Goal: Information Seeking & Learning: Find specific fact

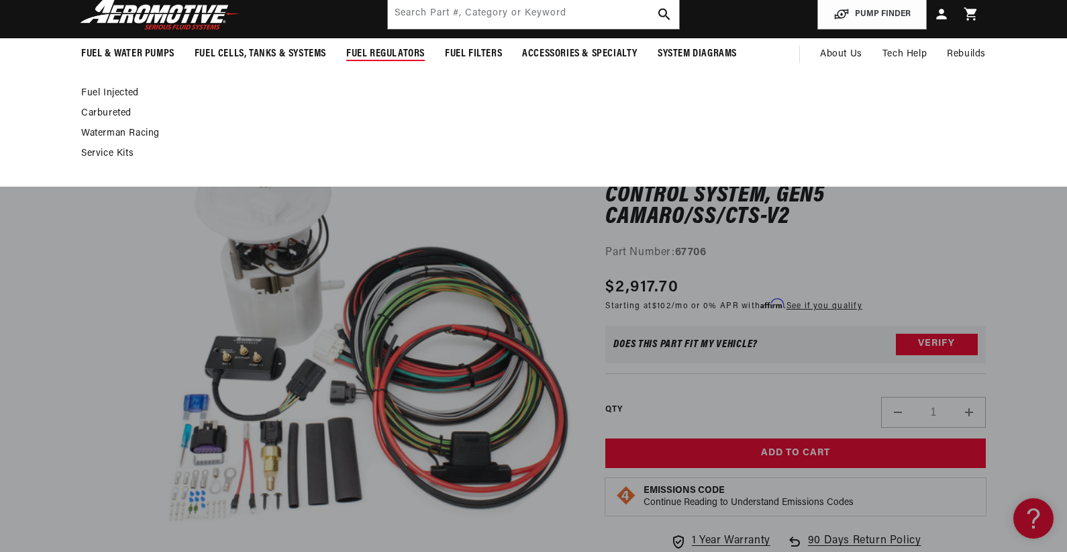
scroll to position [1, 0]
click at [430, 9] on input "text" at bounding box center [533, 14] width 291 height 30
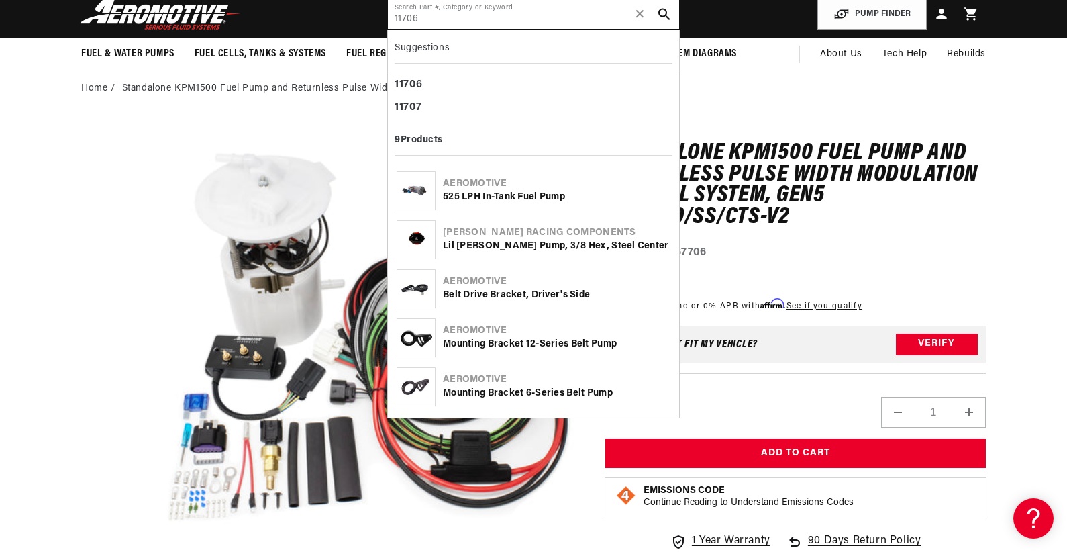
type input "11706"
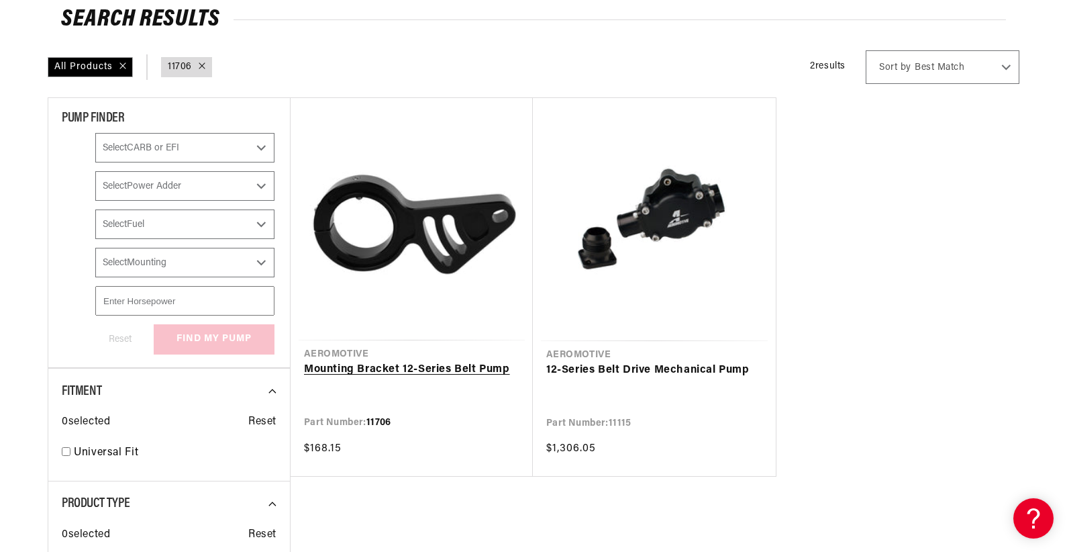
click at [433, 361] on link "Mounting Bracket 12-Series Belt Pump" at bounding box center [411, 369] width 215 height 17
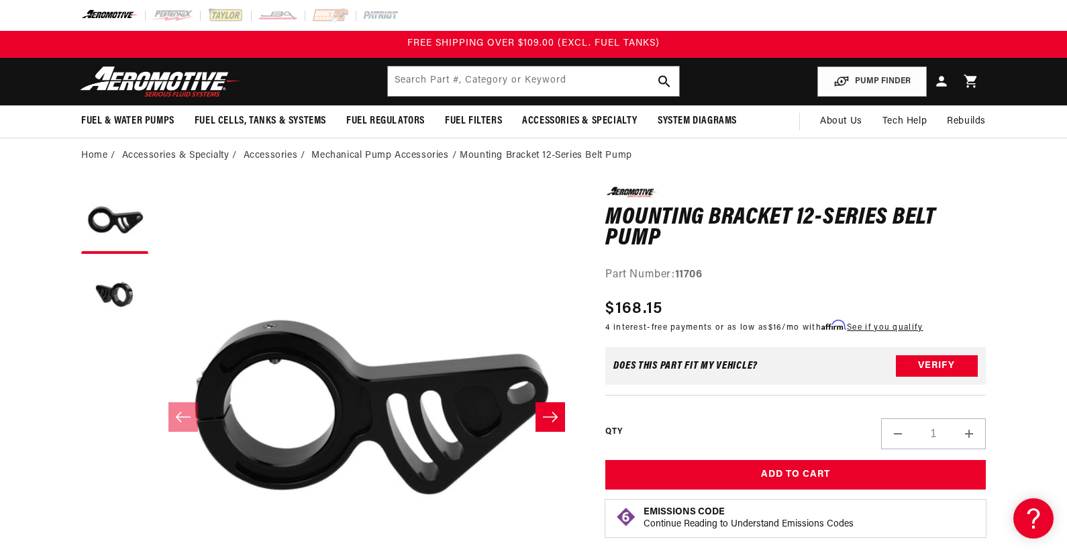
scroll to position [1, 0]
click at [460, 85] on input "text" at bounding box center [533, 81] width 291 height 30
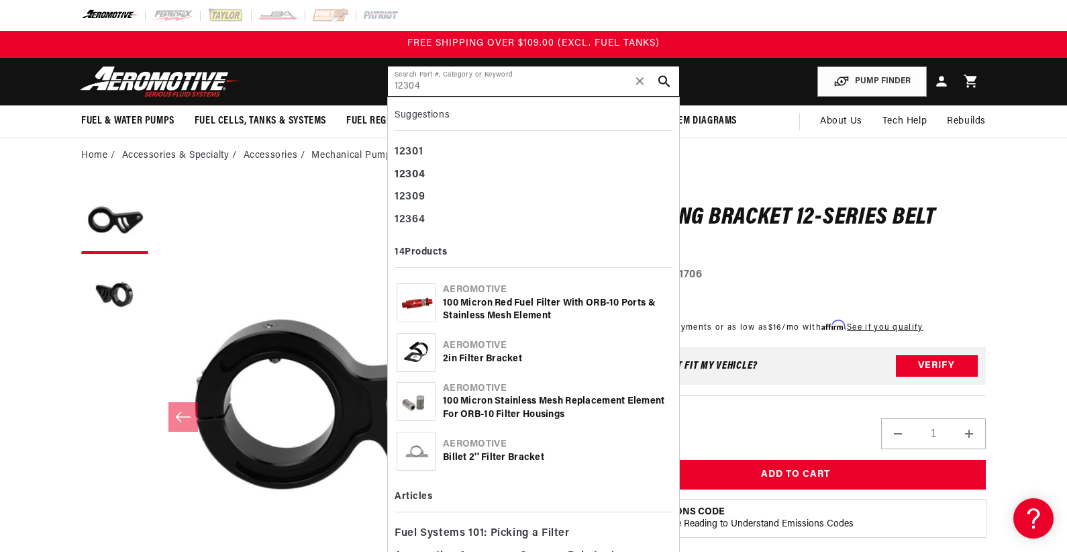
type input "12304"
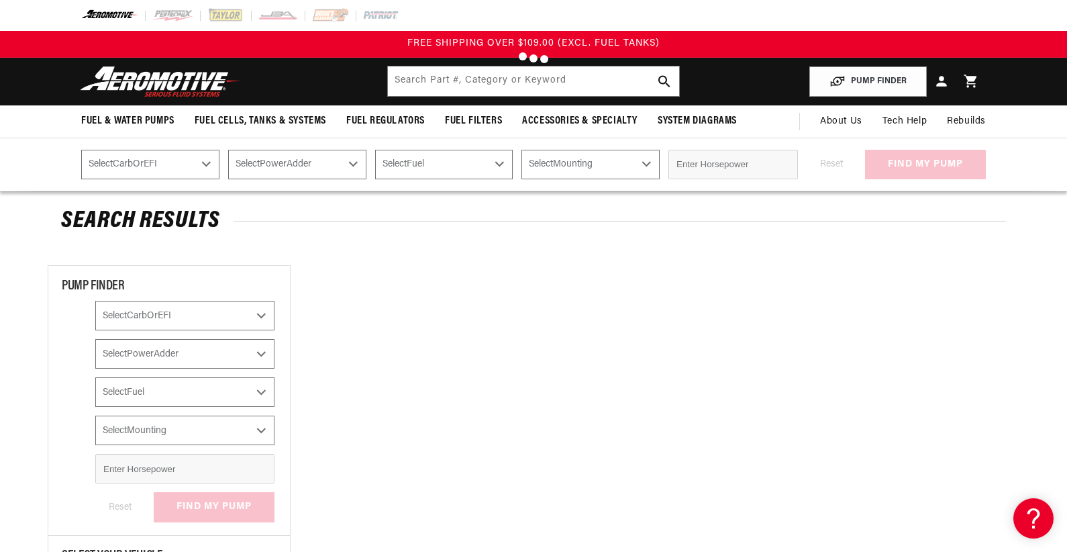
type input "12304"
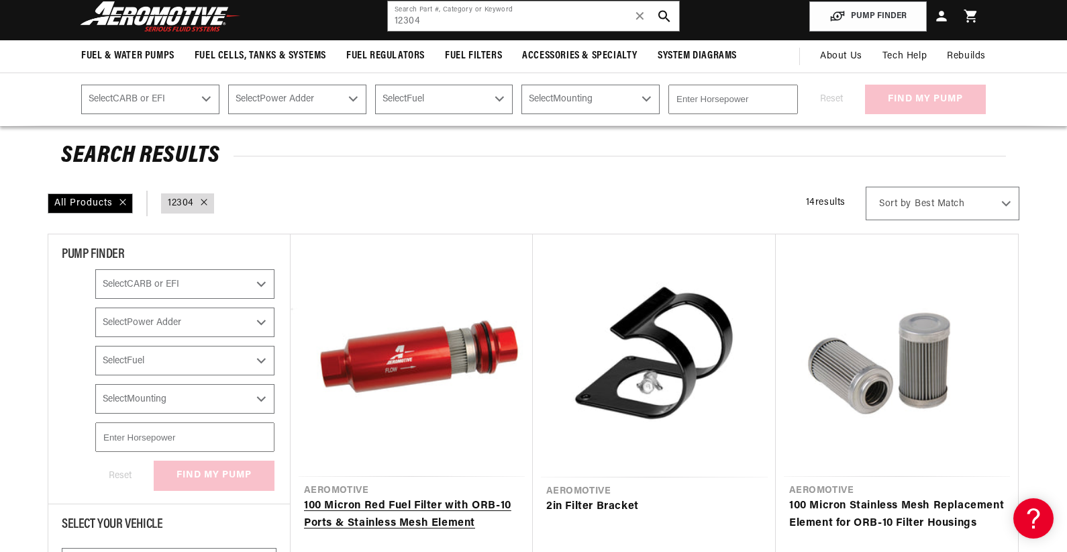
scroll to position [134, 0]
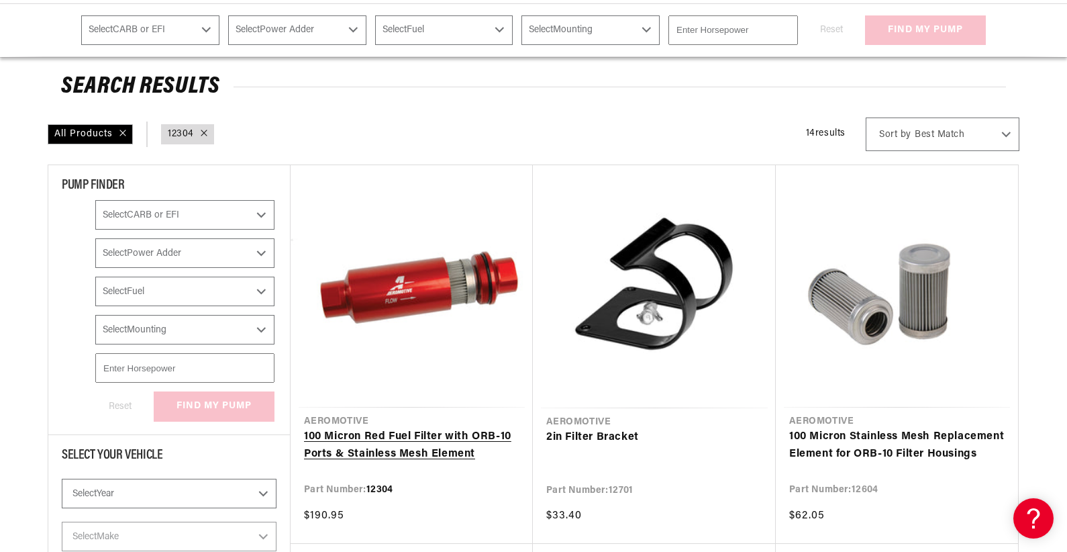
click at [407, 428] on link "100 Micron Red Fuel Filter with ORB-10 Ports & Stainless Mesh Element" at bounding box center [411, 445] width 215 height 34
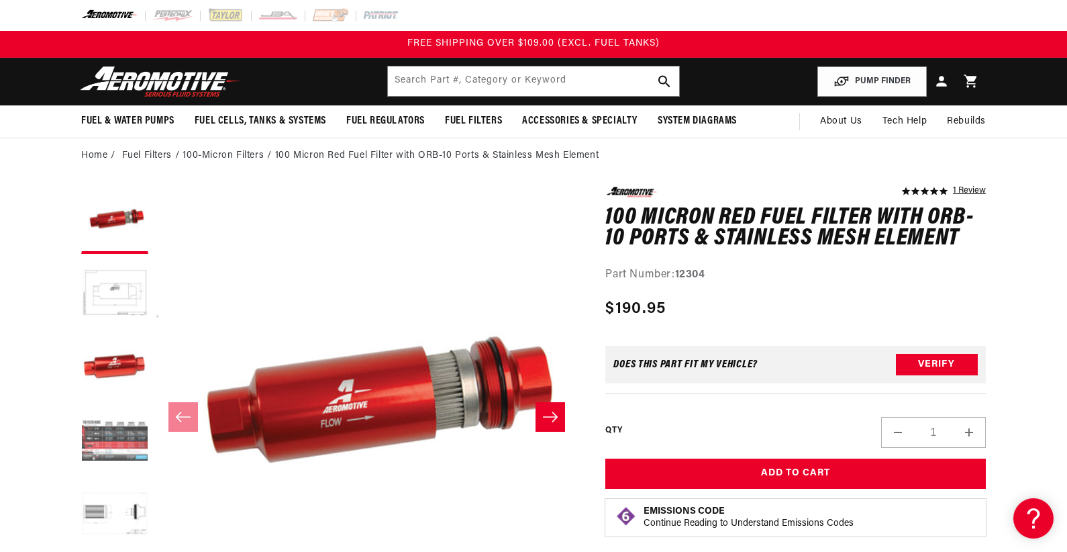
click at [127, 431] on button "Load image 4 in gallery view" at bounding box center [114, 441] width 67 height 67
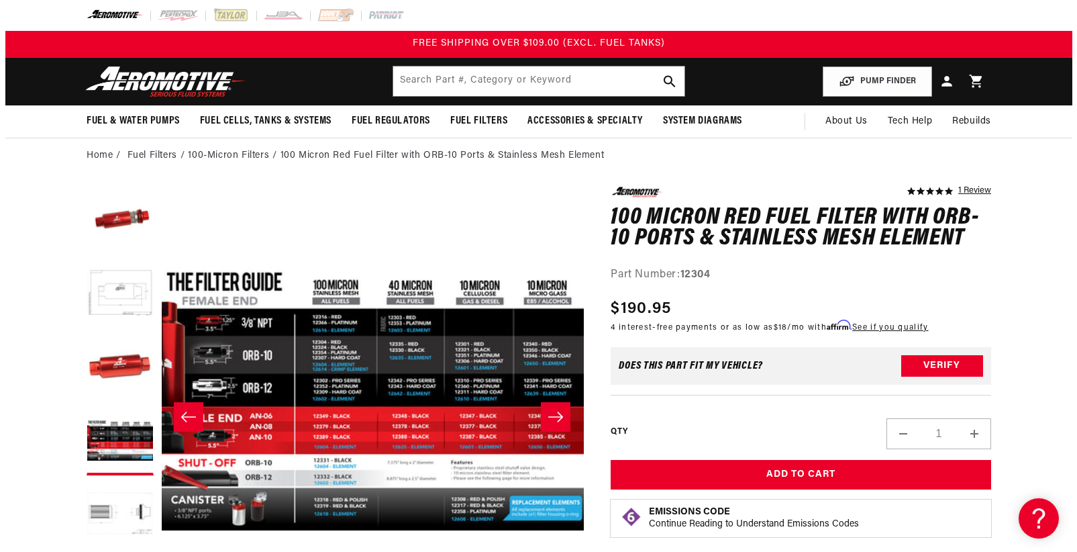
scroll to position [1, 1271]
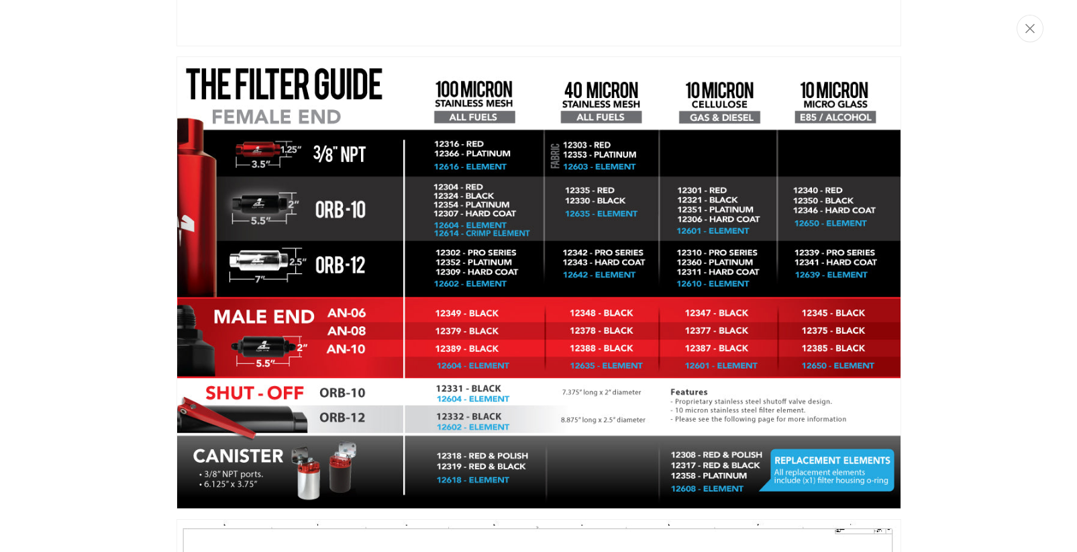
scroll to position [1491, 0]
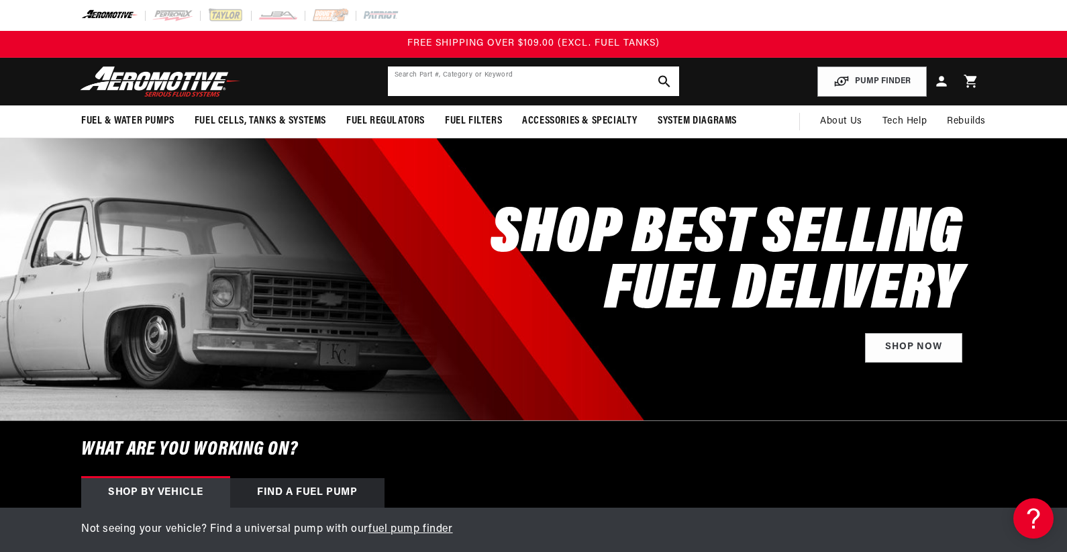
click at [448, 76] on input "text" at bounding box center [533, 81] width 291 height 30
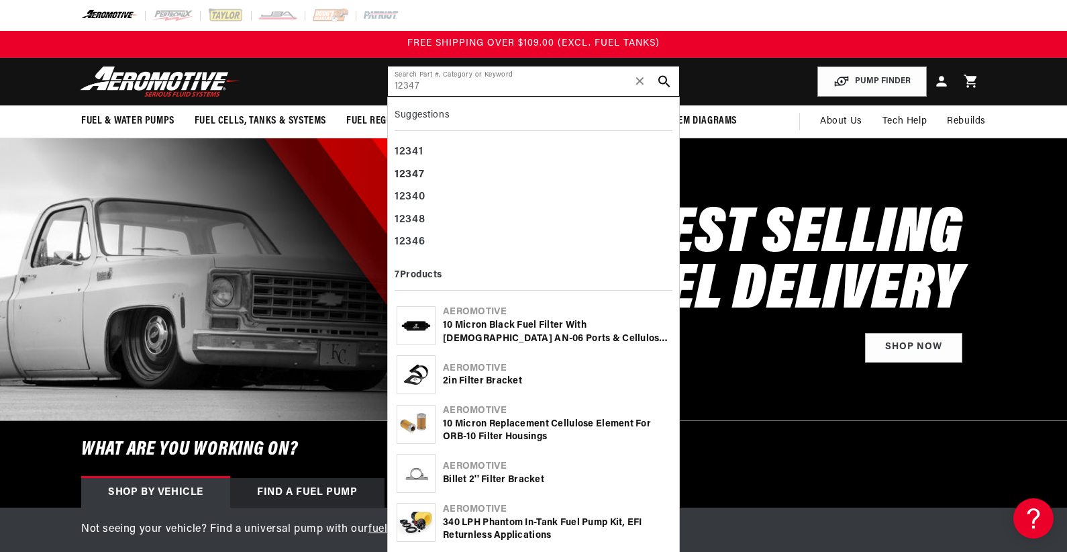
type input "12347"
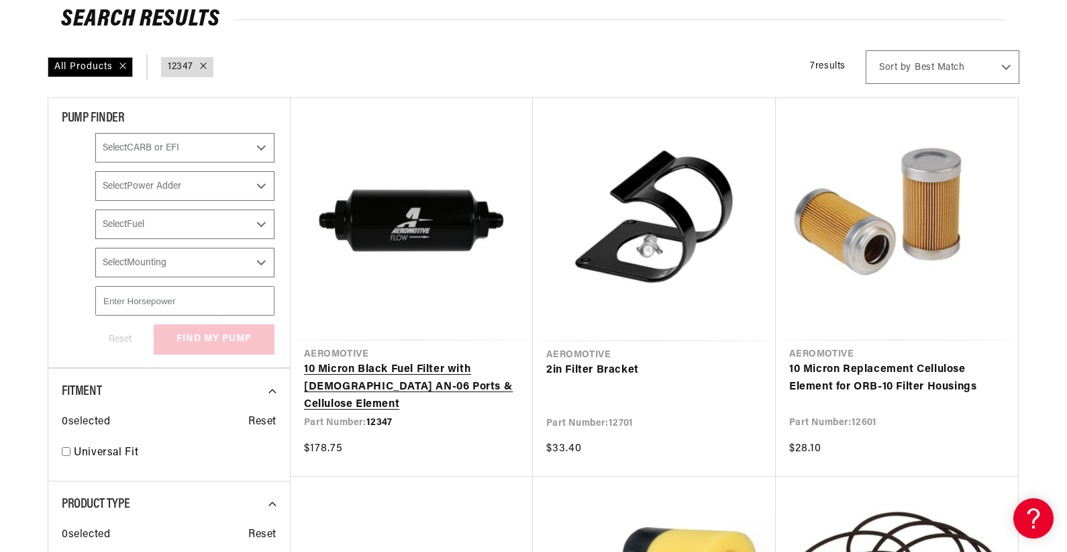
click at [391, 361] on link "10 Micron Black Fuel Filter with [DEMOGRAPHIC_DATA] AN-06 Ports & Cellulose Ele…" at bounding box center [411, 387] width 215 height 52
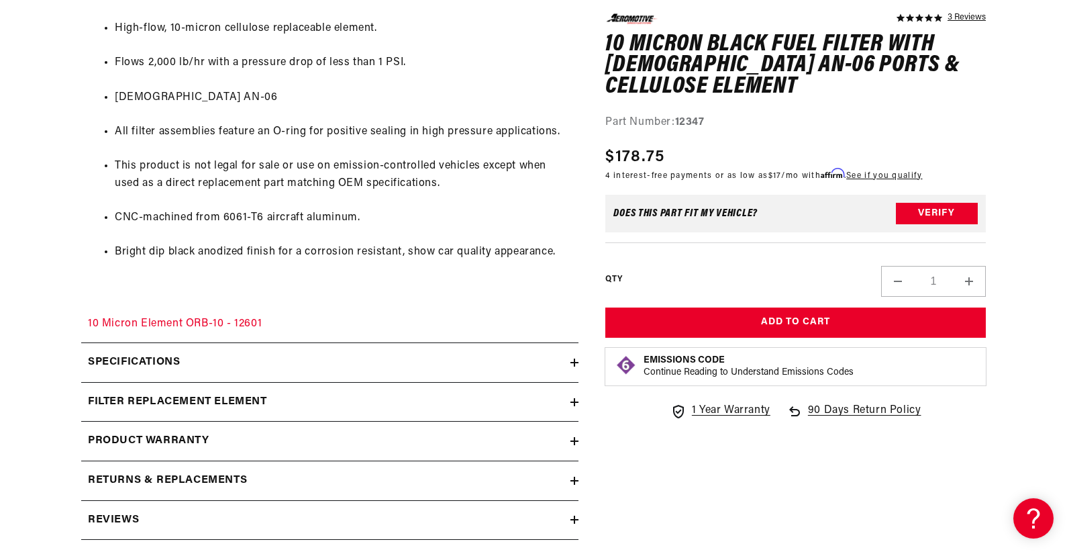
scroll to position [940, 0]
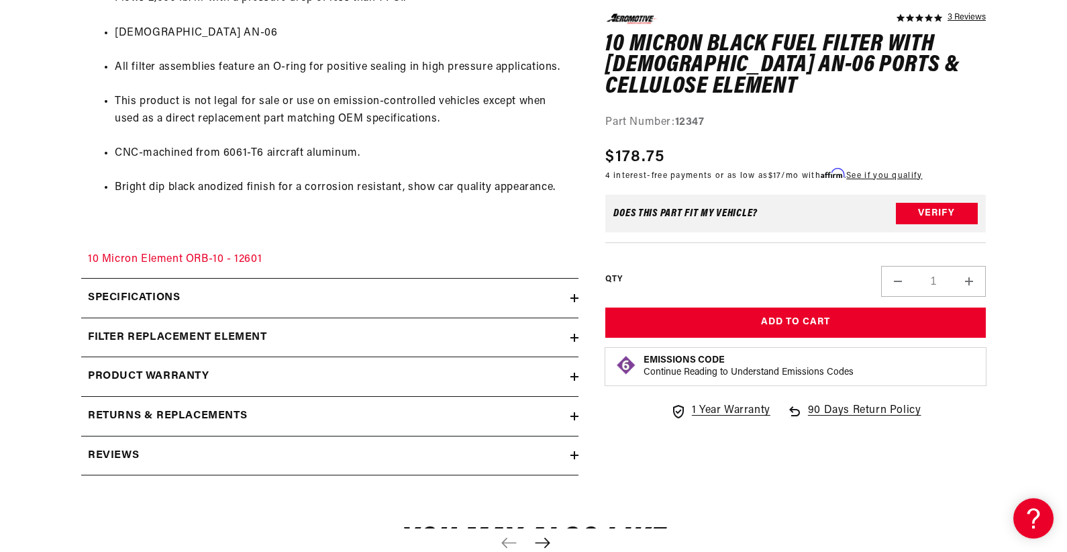
click at [194, 301] on div "Specifications" at bounding box center [325, 297] width 489 height 17
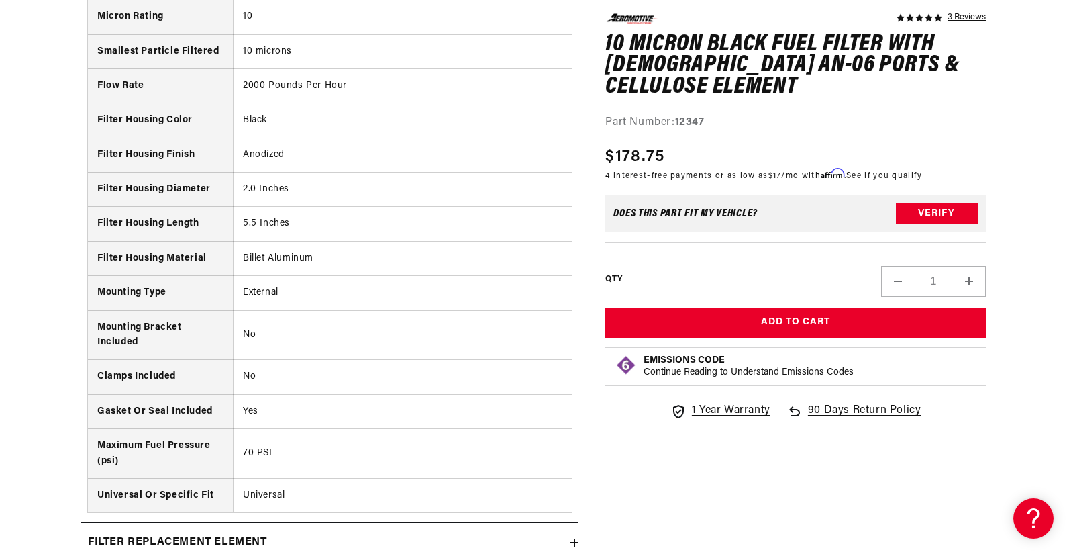
scroll to position [1812, 0]
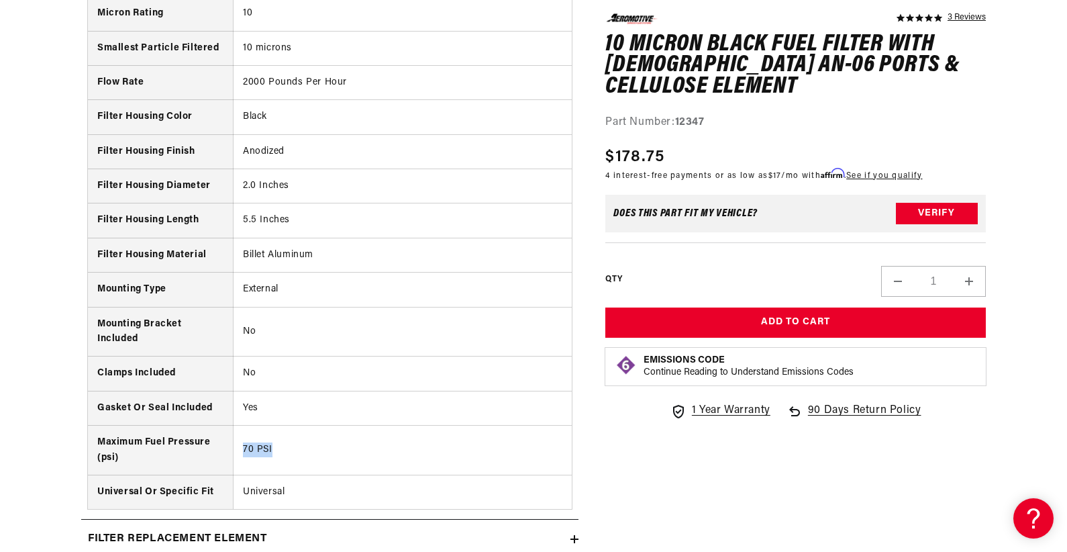
drag, startPoint x: 240, startPoint y: 450, endPoint x: 303, endPoint y: 448, distance: 62.5
click at [278, 446] on td "70 PSI" at bounding box center [402, 451] width 339 height 50
drag, startPoint x: 337, startPoint y: 448, endPoint x: 406, endPoint y: 463, distance: 70.8
click at [337, 448] on td "70 PSI" at bounding box center [402, 451] width 339 height 50
click at [452, 454] on td "70 PSI" at bounding box center [402, 451] width 339 height 50
